Goal: Information Seeking & Learning: Learn about a topic

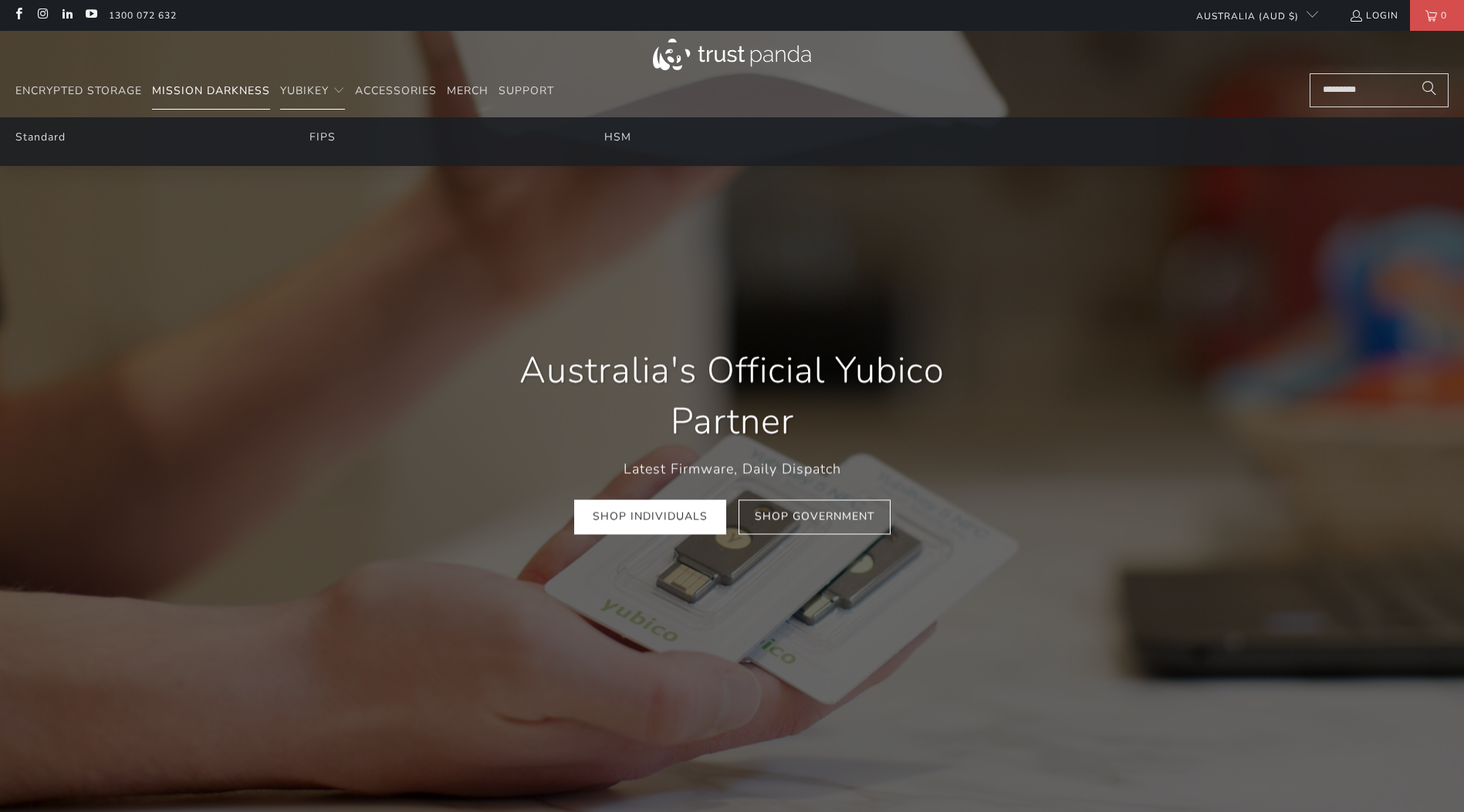
click at [258, 78] on link "Mission Darkness" at bounding box center [211, 91] width 118 height 36
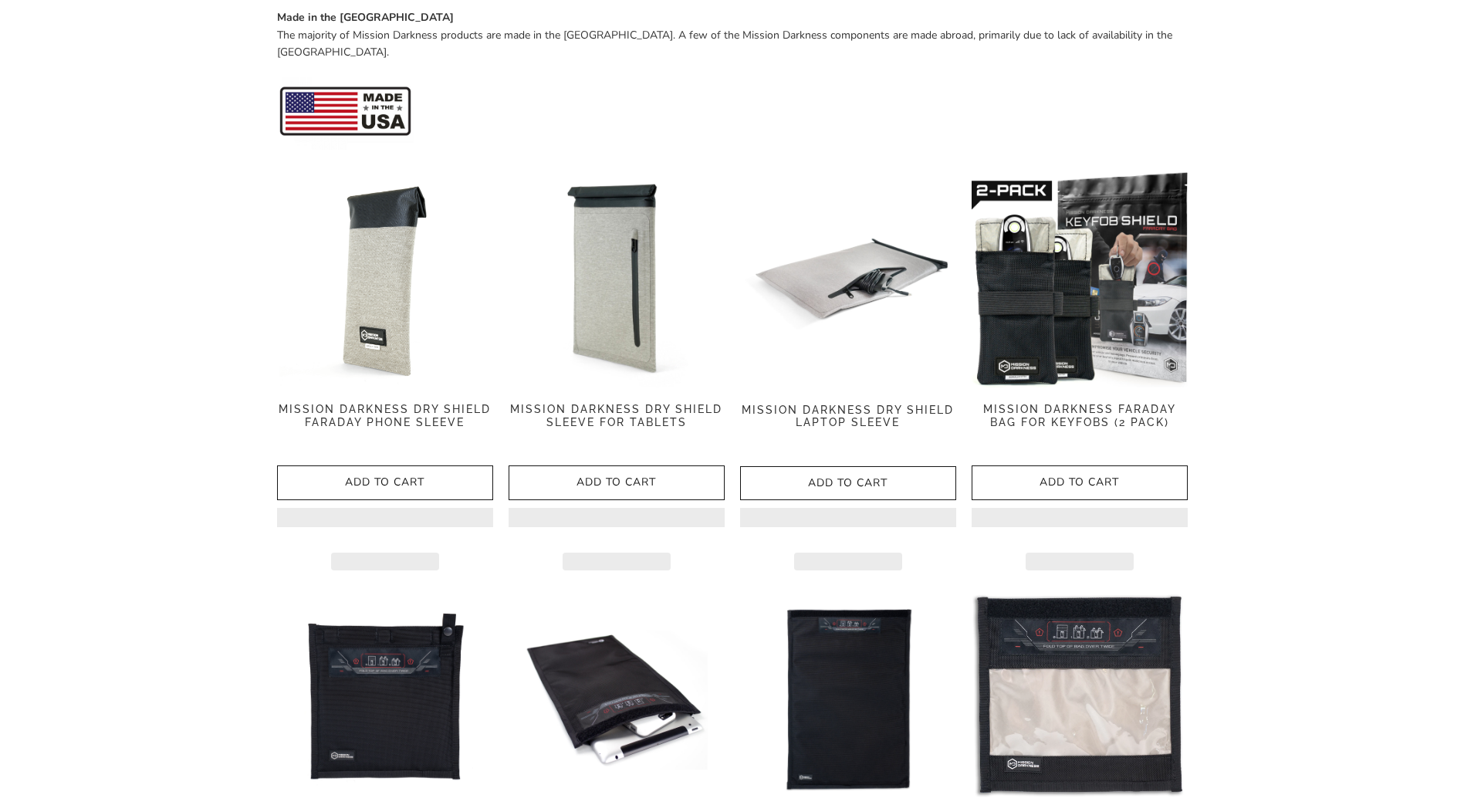
scroll to position [672, 0]
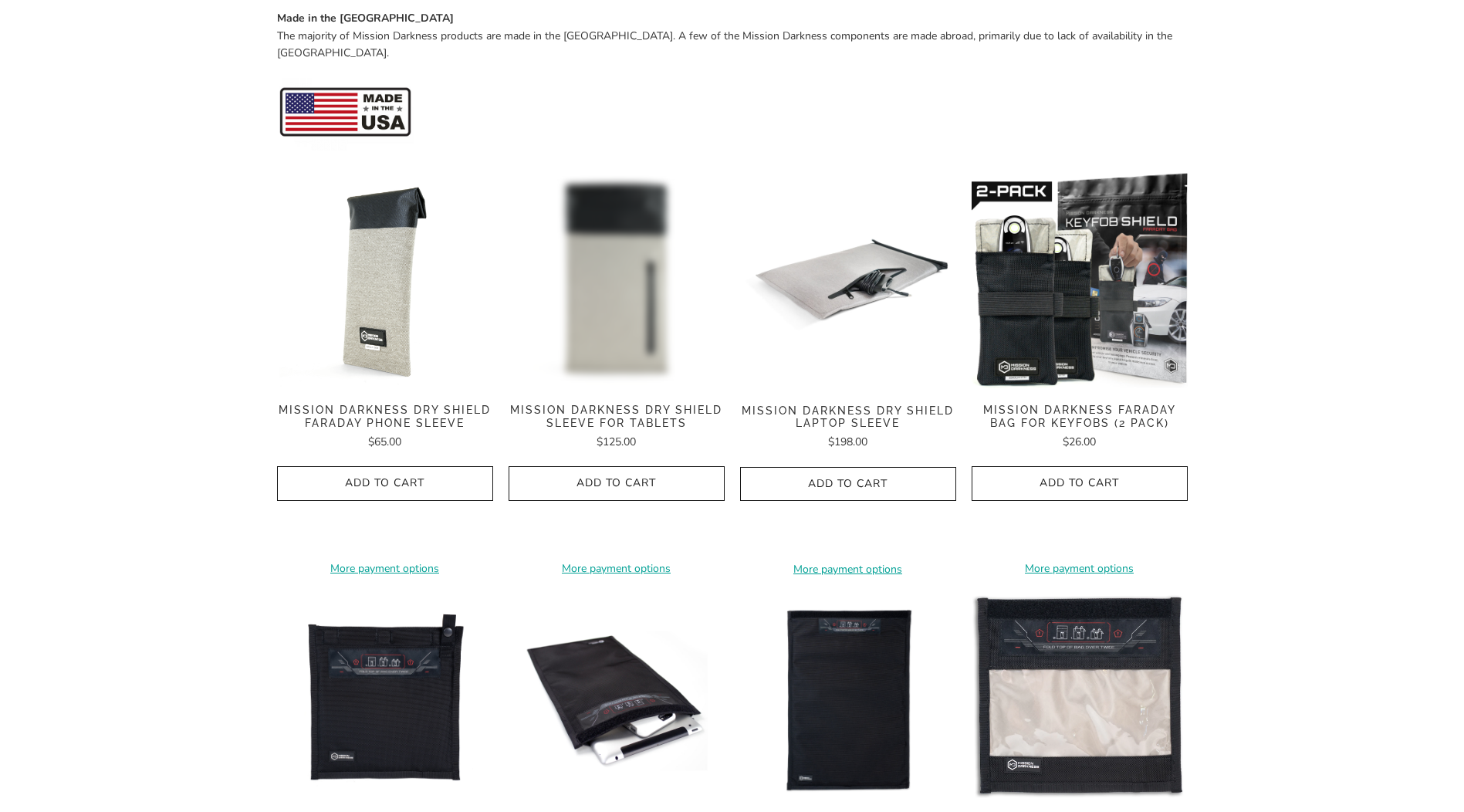
click at [649, 277] on img at bounding box center [617, 280] width 216 height 216
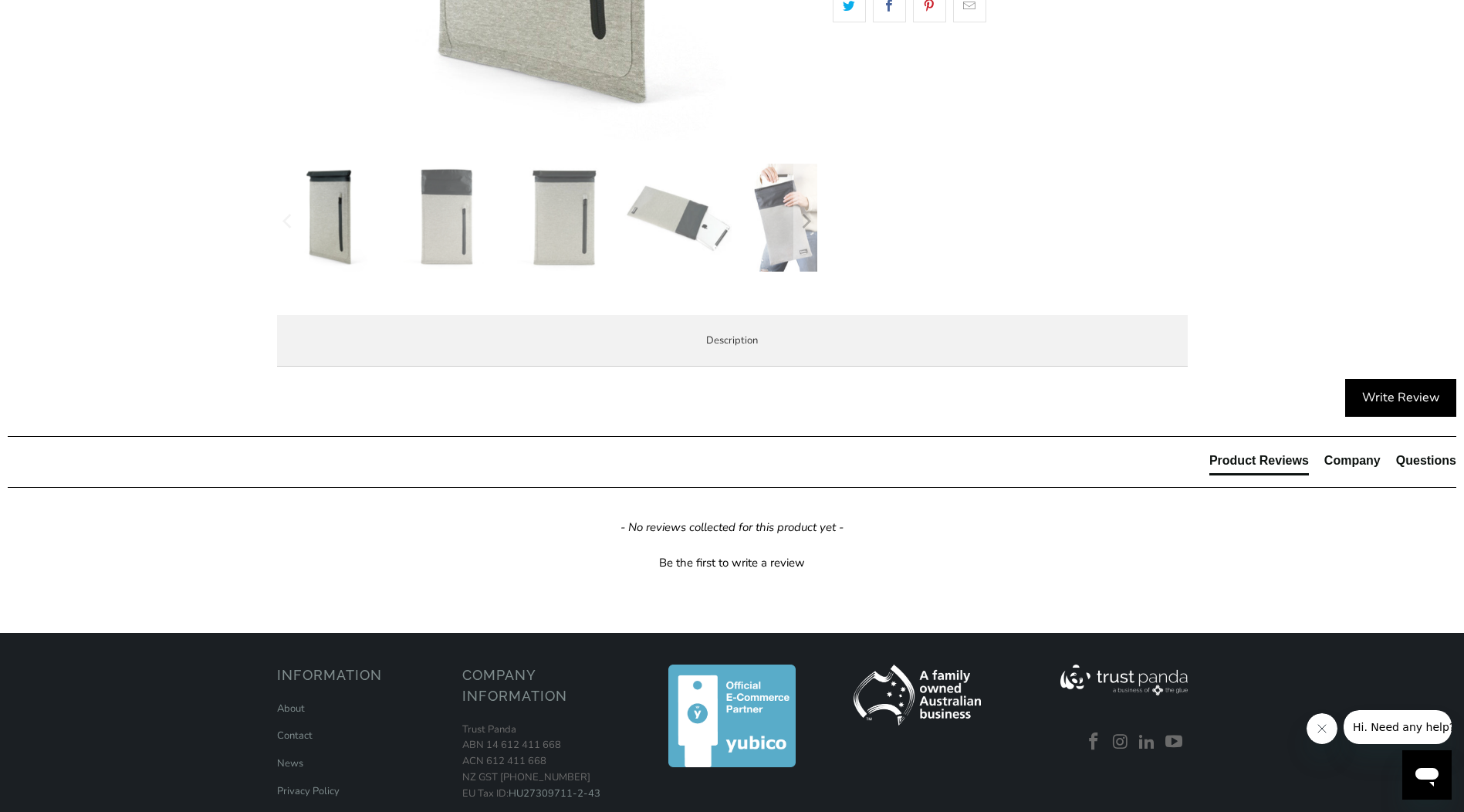
click at [0, 0] on div "Overview Product Features Enterprise and Government Local Service & Support Ove…" at bounding box center [0, 0] width 0 height 0
click at [0, 0] on span "Enterprise and Government" at bounding box center [0, 0] width 0 height 0
click at [0, 0] on span "Product Features" at bounding box center [0, 0] width 0 height 0
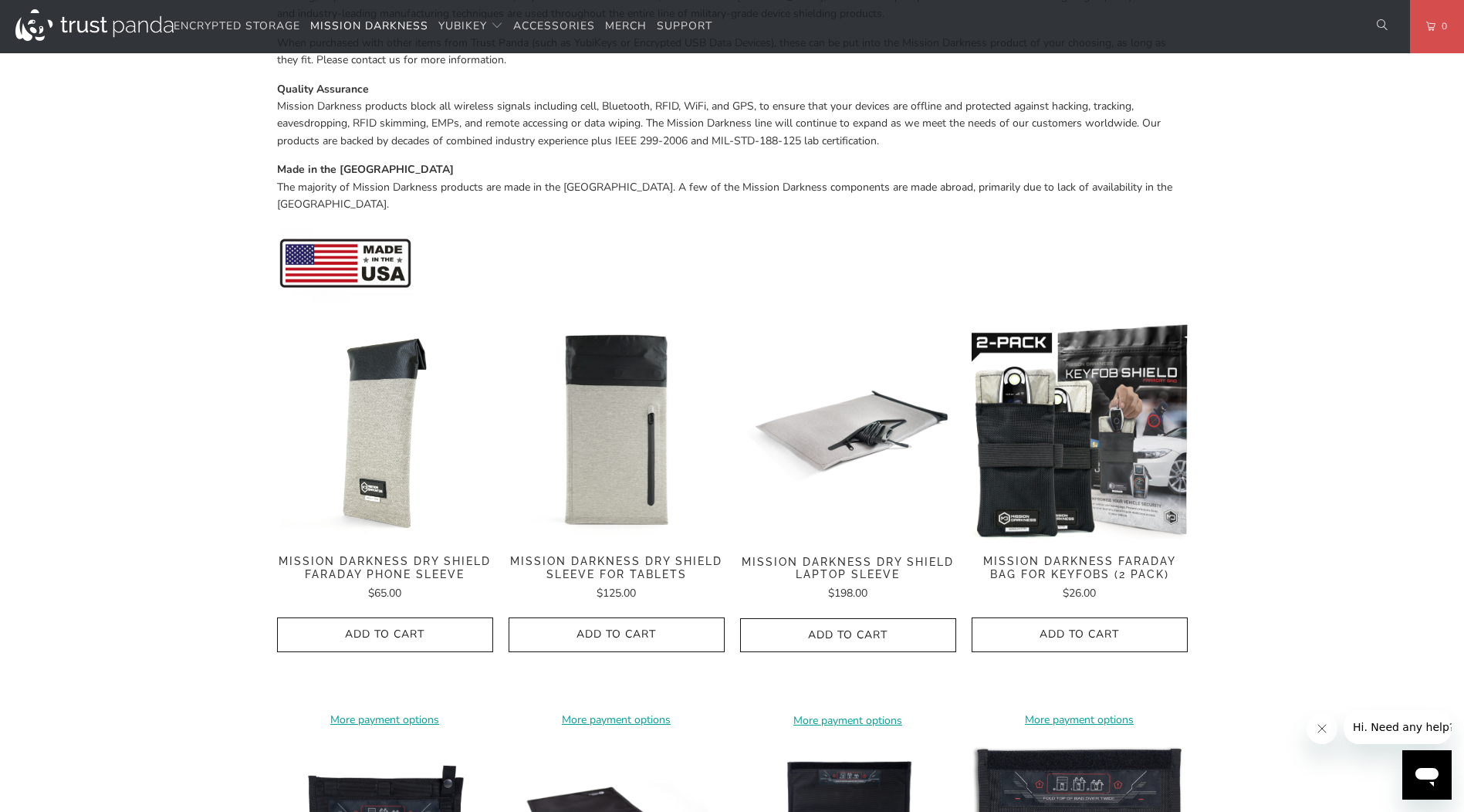
scroll to position [518, 0]
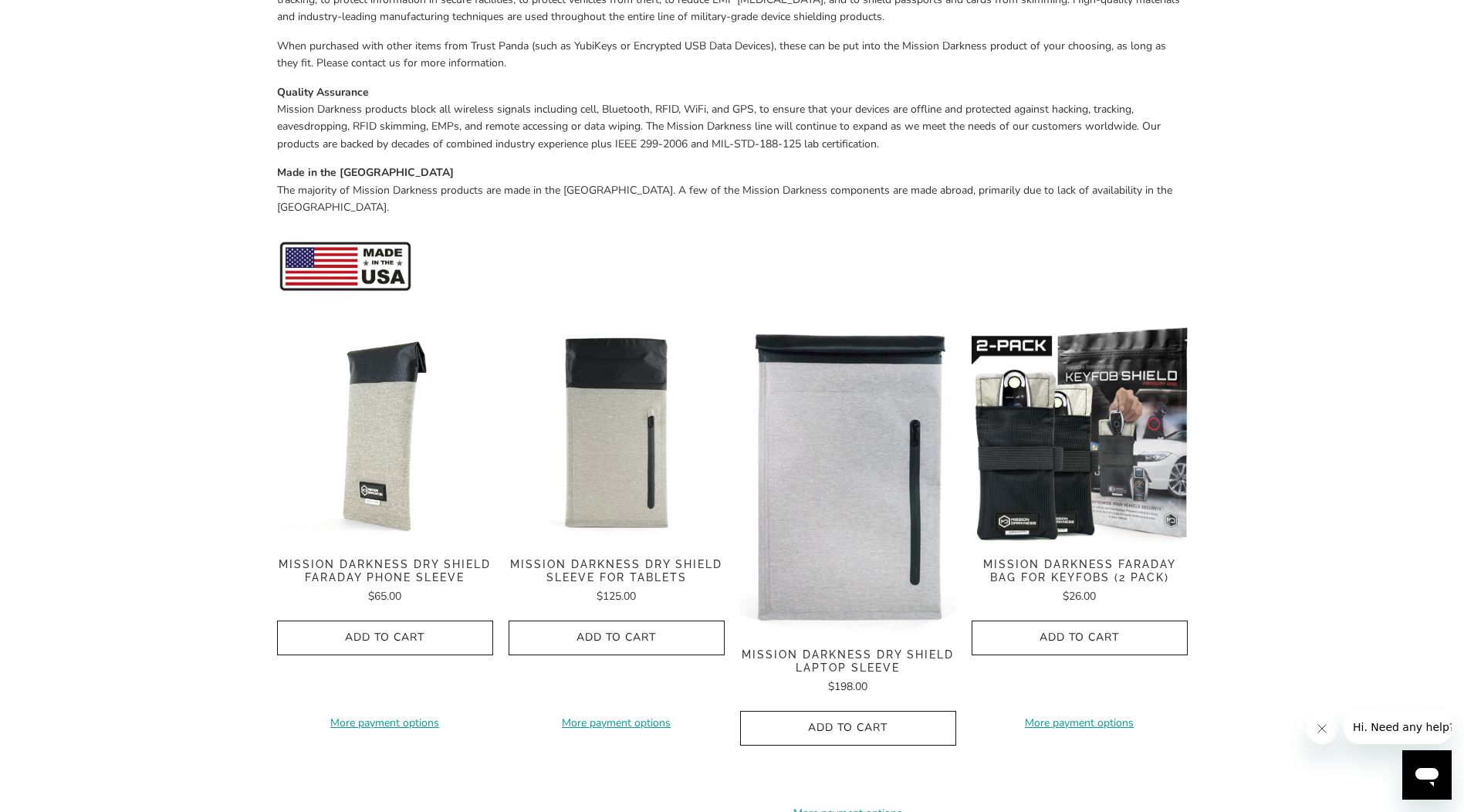
click at [909, 399] on img at bounding box center [849, 479] width 216 height 306
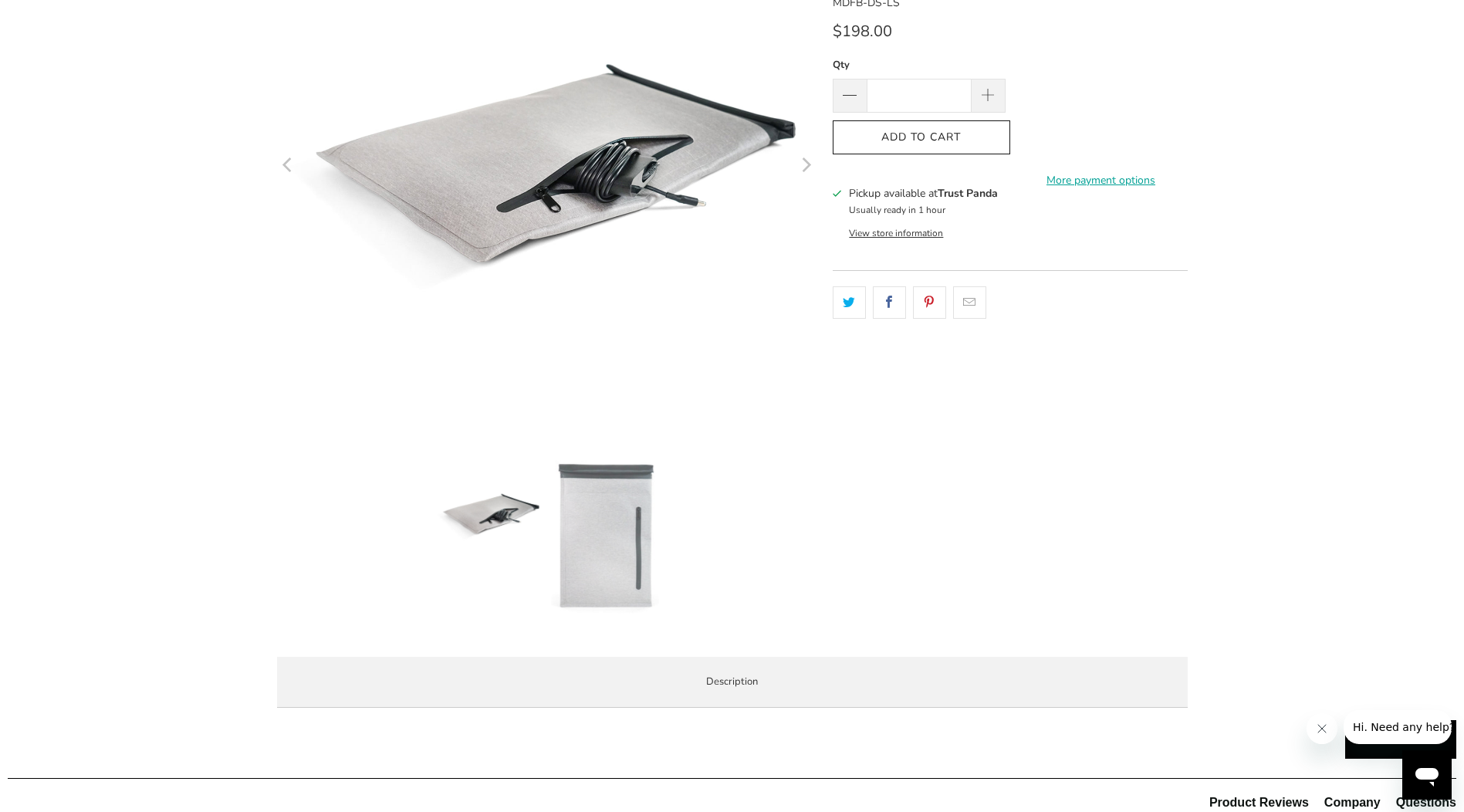
scroll to position [617, 0]
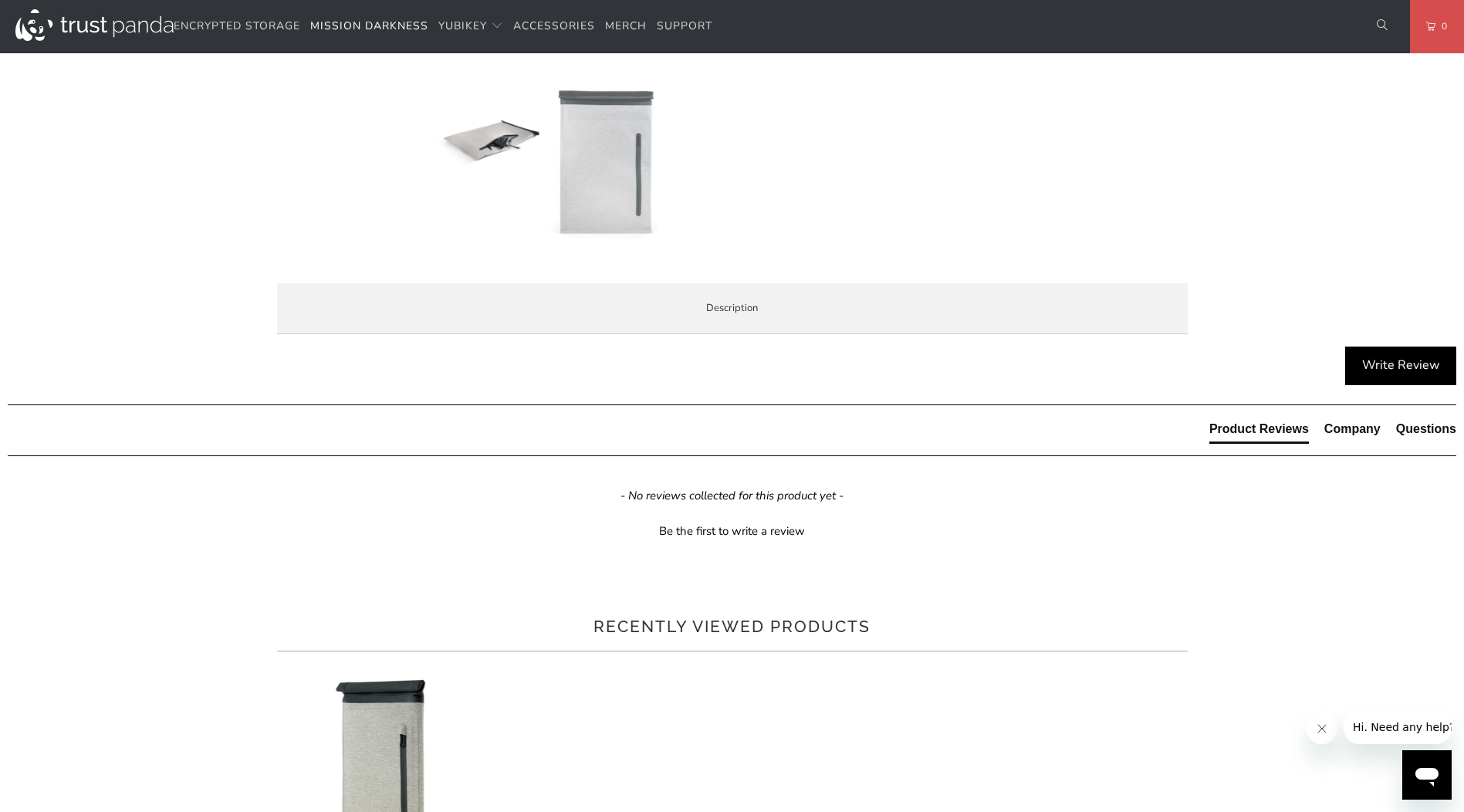
click at [0, 0] on span "Product Features" at bounding box center [0, 0] width 0 height 0
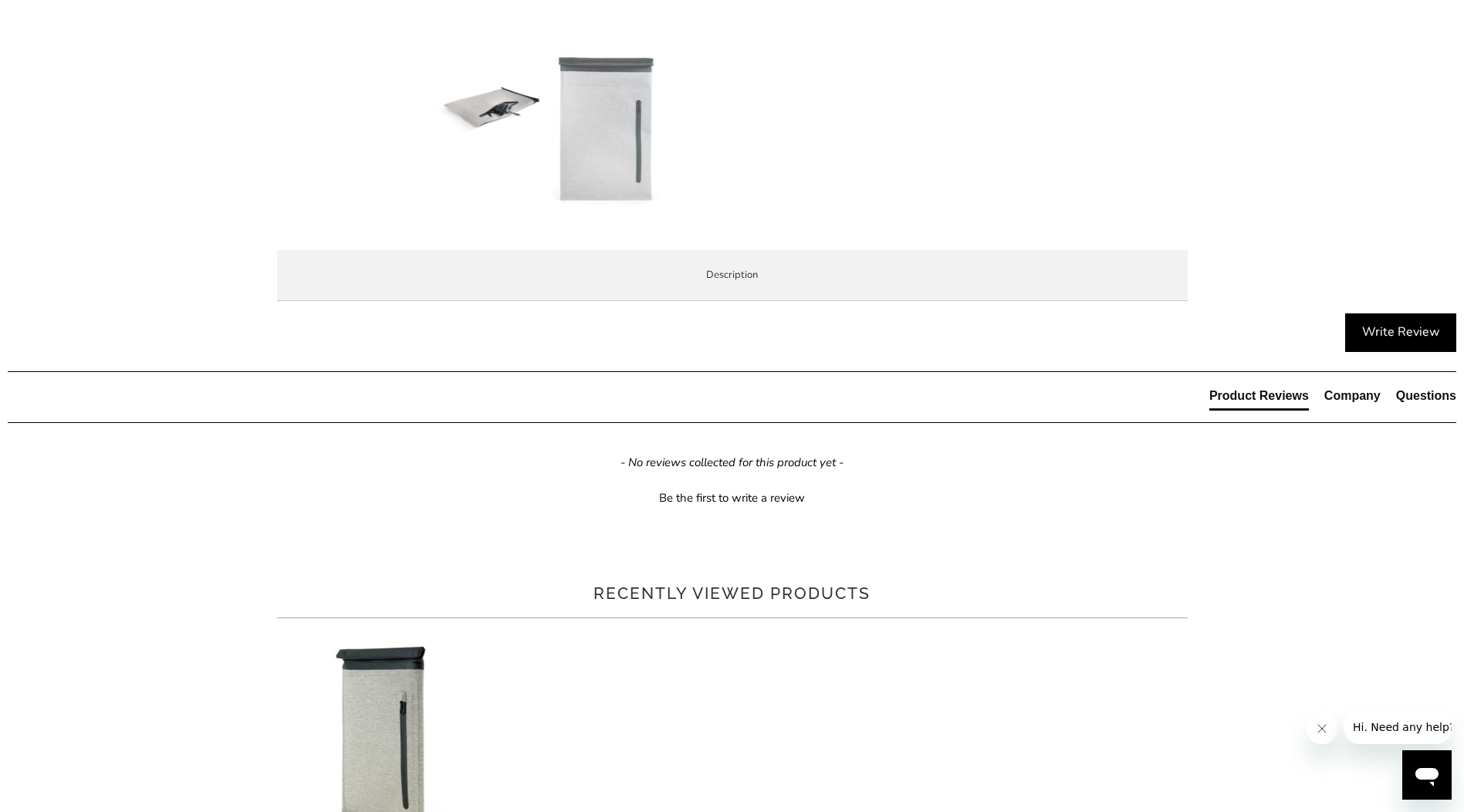
scroll to position [772, 0]
